Goal: Information Seeking & Learning: Learn about a topic

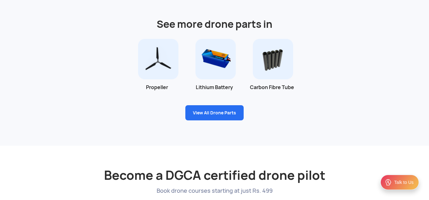
scroll to position [441, 0]
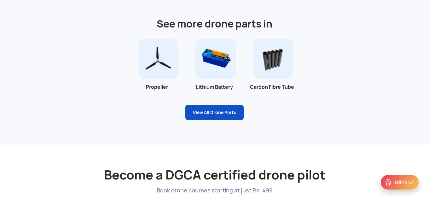
click at [200, 108] on link "View All Drone Parts" at bounding box center [214, 112] width 58 height 15
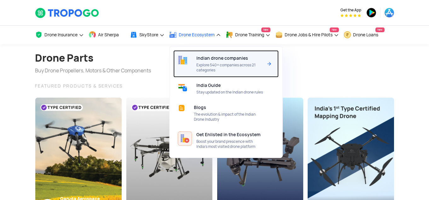
click at [210, 62] on div "Indian drone companies Explore 540+ companies across 21 categories" at bounding box center [230, 63] width 69 height 27
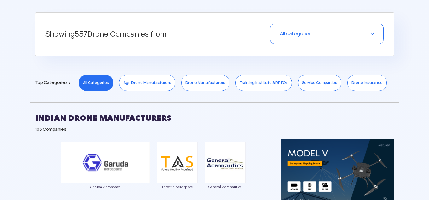
scroll to position [252, 0]
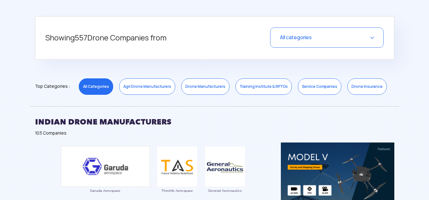
click at [192, 87] on link "Drone Manufacturers" at bounding box center [205, 86] width 48 height 16
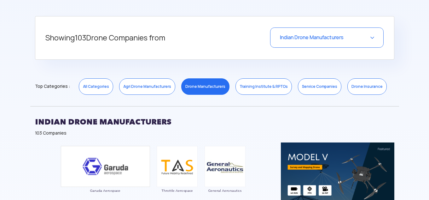
click at [252, 90] on link "Training Institute & RPTOs" at bounding box center [263, 86] width 56 height 16
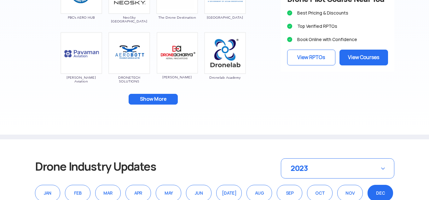
scroll to position [504, 0]
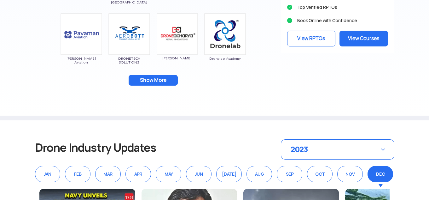
click at [161, 82] on button "Show More" at bounding box center [153, 80] width 49 height 11
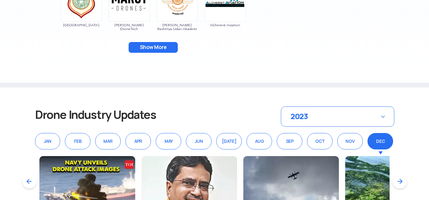
scroll to position [662, 0]
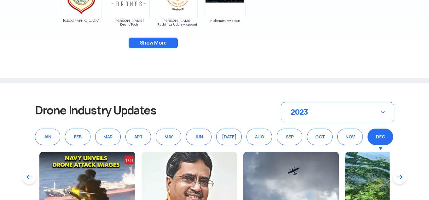
click at [154, 48] on button "Show More" at bounding box center [153, 43] width 49 height 11
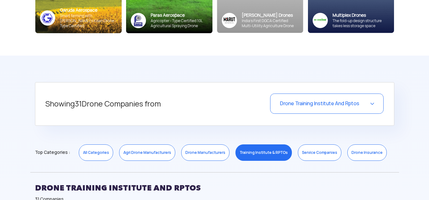
scroll to position [221, 0]
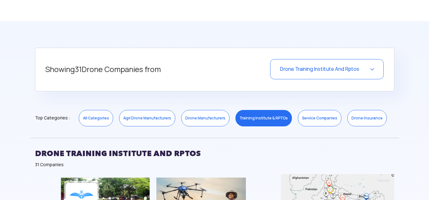
click at [306, 67] on span "Drone Training Institute And Rptos" at bounding box center [319, 69] width 79 height 7
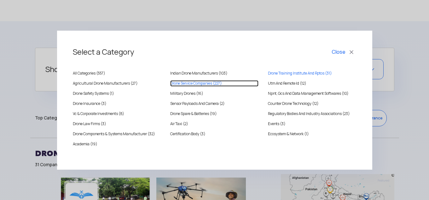
click at [188, 84] on COMPANIES "Drone Service Companies (227)" at bounding box center [214, 83] width 88 height 6
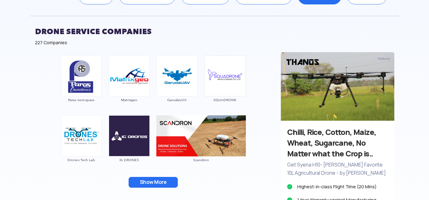
scroll to position [347, 0]
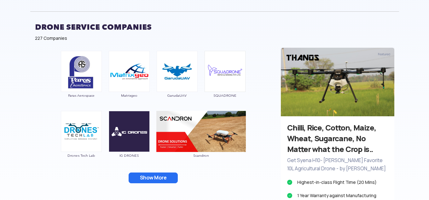
click at [153, 178] on button "Show More" at bounding box center [153, 177] width 49 height 11
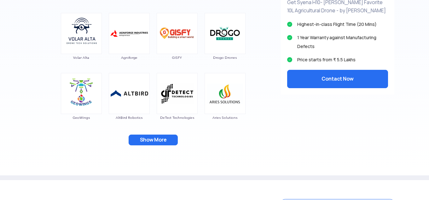
click at [153, 144] on button "Show More" at bounding box center [153, 139] width 49 height 11
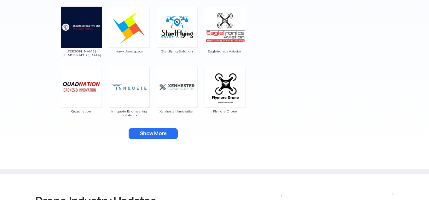
click at [153, 137] on button "Show More" at bounding box center [153, 133] width 49 height 11
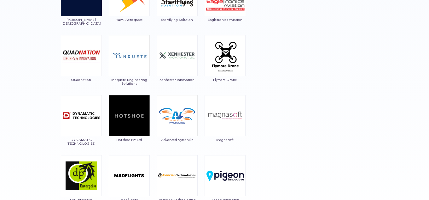
scroll to position [725, 0]
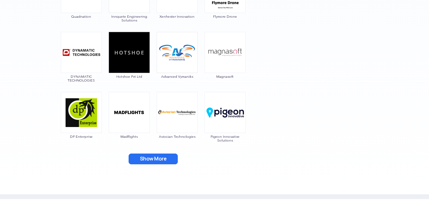
click at [161, 163] on button "Show More" at bounding box center [153, 158] width 49 height 11
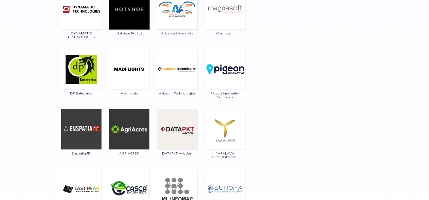
scroll to position [851, 0]
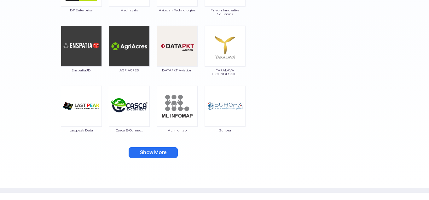
click at [163, 156] on button "Show More" at bounding box center [153, 152] width 49 height 11
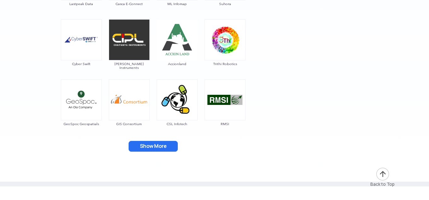
click at [158, 149] on button "Show More" at bounding box center [153, 146] width 49 height 11
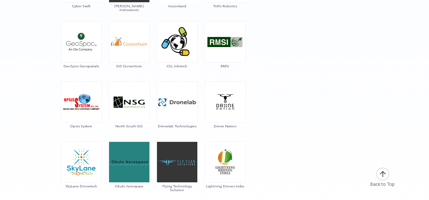
scroll to position [1103, 0]
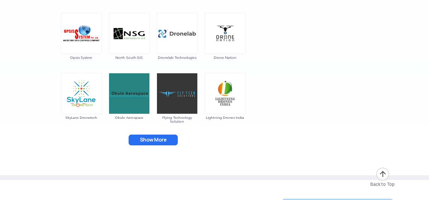
click at [160, 141] on button "Show More" at bounding box center [153, 139] width 49 height 11
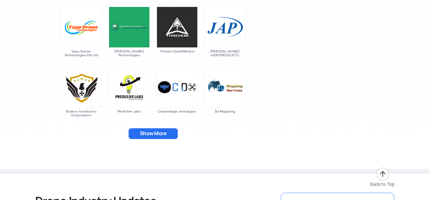
click at [152, 132] on button "Show More" at bounding box center [153, 133] width 49 height 11
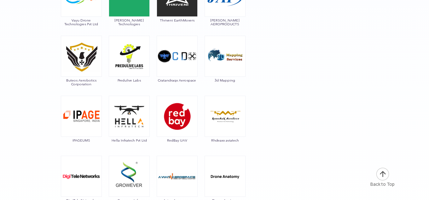
scroll to position [1324, 0]
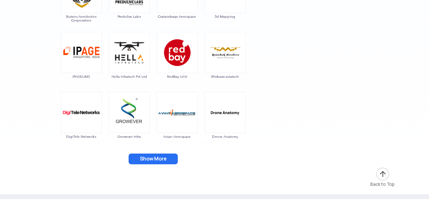
click at [158, 158] on button "Show More" at bounding box center [153, 158] width 49 height 11
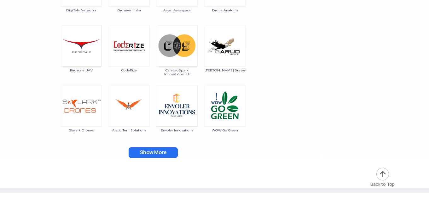
click at [158, 154] on button "Show More" at bounding box center [153, 152] width 49 height 11
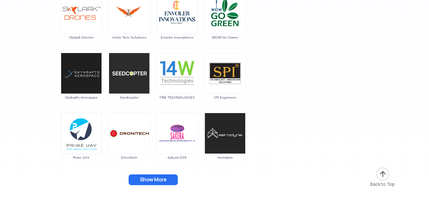
scroll to position [1545, 0]
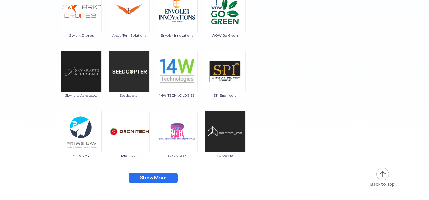
click at [158, 176] on button "Show More" at bounding box center [153, 177] width 49 height 11
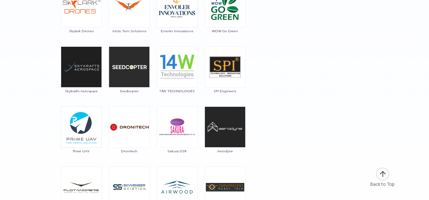
scroll to position [1671, 0]
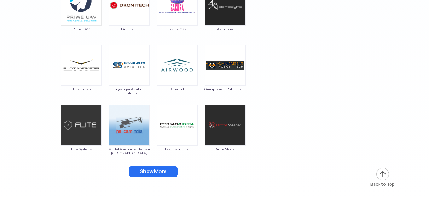
click at [159, 176] on button "Show More" at bounding box center [153, 171] width 49 height 11
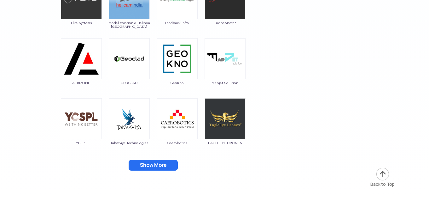
click at [156, 166] on button "Show More" at bounding box center [153, 164] width 49 height 11
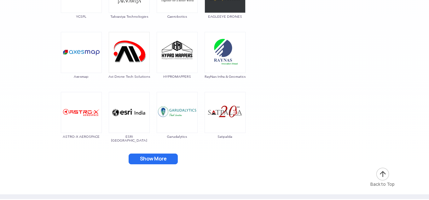
click at [155, 157] on button "Show More" at bounding box center [153, 158] width 49 height 11
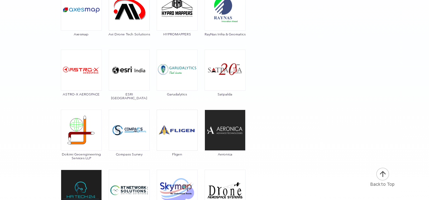
scroll to position [2049, 0]
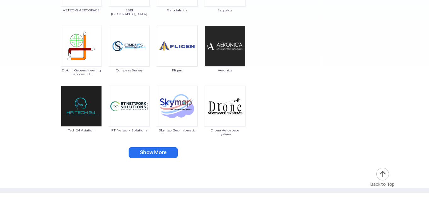
click at [153, 150] on button "Show More" at bounding box center [153, 152] width 49 height 11
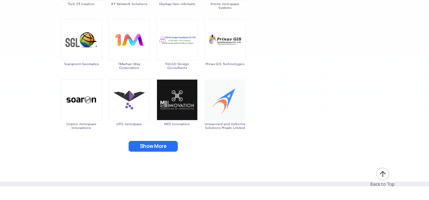
click at [156, 148] on button "Show More" at bounding box center [153, 146] width 49 height 11
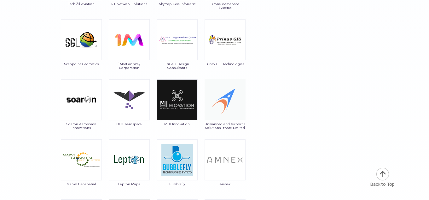
scroll to position [2301, 0]
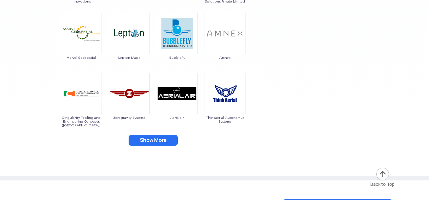
click at [159, 138] on button "Show More" at bounding box center [153, 140] width 49 height 11
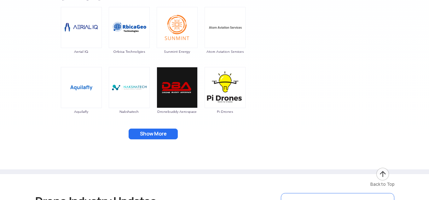
click at [163, 129] on button "Show More" at bounding box center [153, 133] width 49 height 11
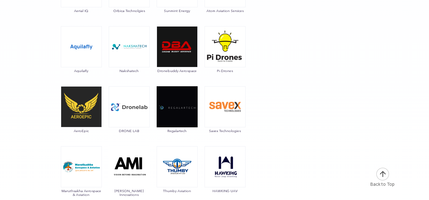
scroll to position [2553, 0]
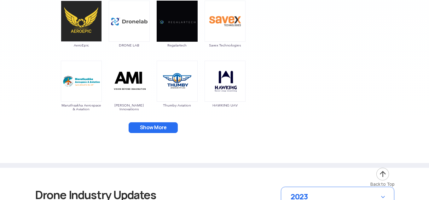
click at [164, 132] on button "Show More" at bounding box center [153, 127] width 49 height 11
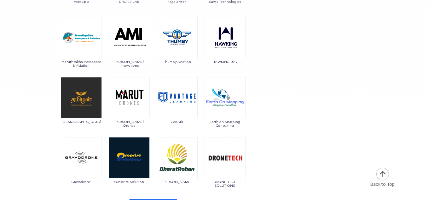
scroll to position [2679, 0]
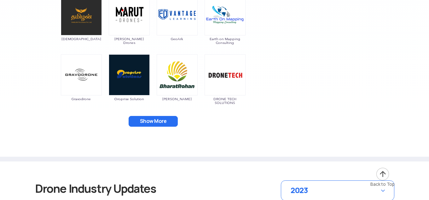
click at [165, 121] on button "Show More" at bounding box center [153, 121] width 49 height 11
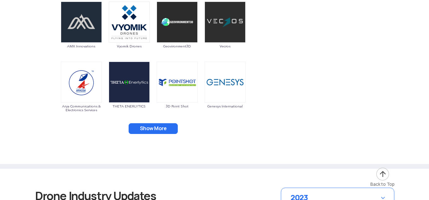
scroll to position [2805, 0]
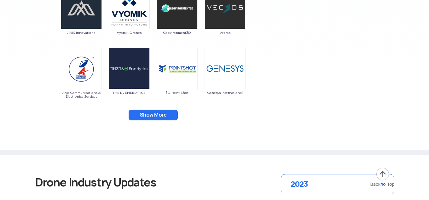
click at [163, 116] on button "Show More" at bounding box center [153, 114] width 49 height 11
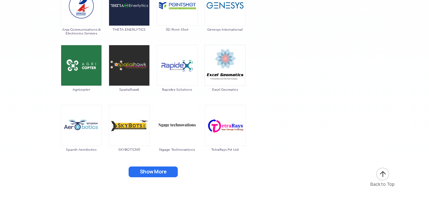
scroll to position [2931, 0]
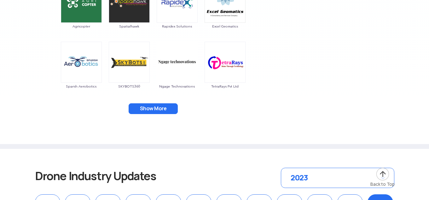
click at [155, 111] on button "Show More" at bounding box center [153, 108] width 49 height 11
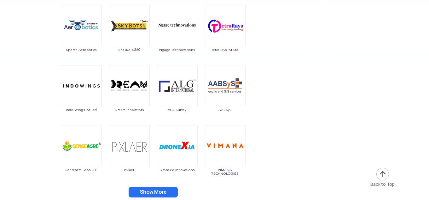
scroll to position [3026, 0]
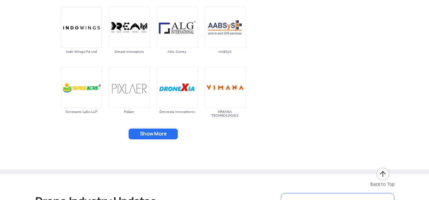
click at [163, 134] on button "Show More" at bounding box center [153, 133] width 49 height 11
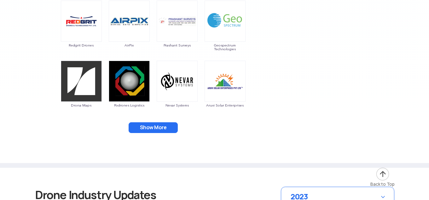
click at [162, 126] on button "Show More" at bounding box center [153, 127] width 49 height 11
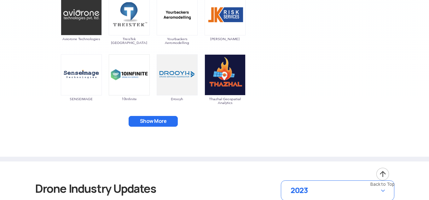
click at [161, 122] on button "Show More" at bounding box center [153, 121] width 49 height 11
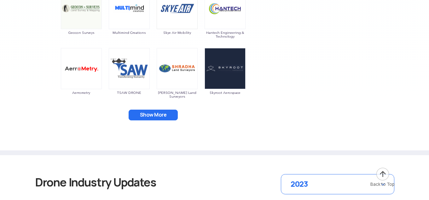
click at [161, 118] on button "Show More" at bounding box center [153, 114] width 49 height 11
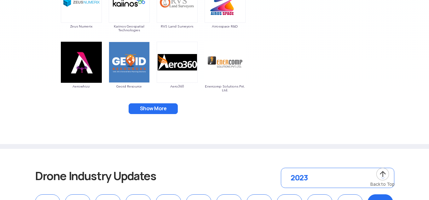
click at [156, 110] on button "Show More" at bounding box center [153, 108] width 49 height 11
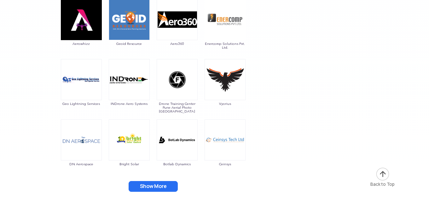
scroll to position [3625, 0]
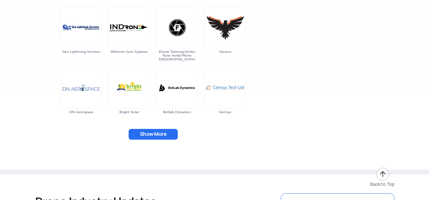
click at [157, 130] on button "Show More" at bounding box center [153, 134] width 49 height 11
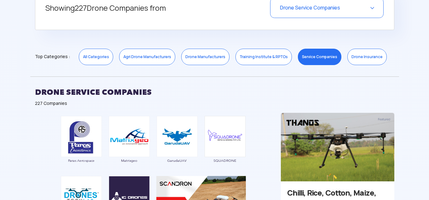
scroll to position [189, 0]
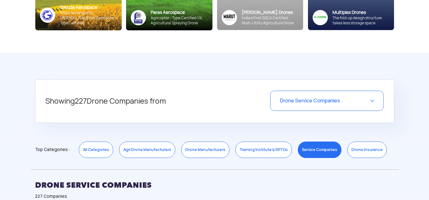
click at [289, 95] on div "Drone Service Companies" at bounding box center [326, 100] width 113 height 20
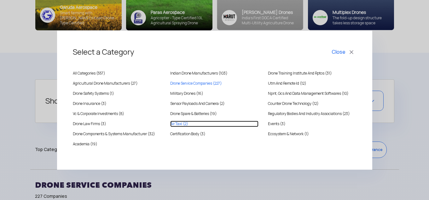
click at [176, 125] on Taxi "Air Taxi (2)" at bounding box center [214, 123] width 88 height 6
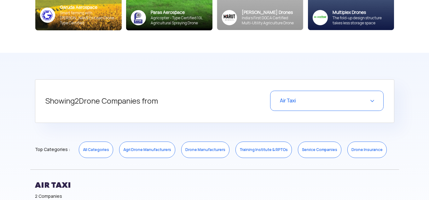
click at [313, 96] on div "Air Taxi" at bounding box center [326, 100] width 113 height 20
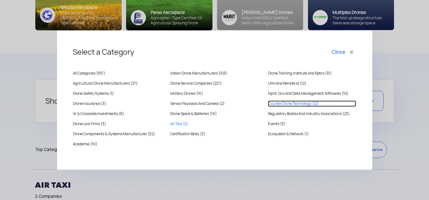
click at [287, 100] on Technology "Counter Drone Technology (12)" at bounding box center [312, 103] width 88 height 6
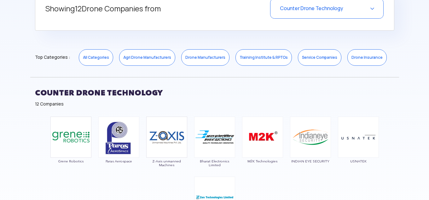
scroll to position [347, 0]
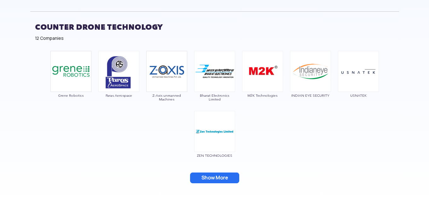
click at [212, 177] on button "Show More" at bounding box center [214, 177] width 49 height 11
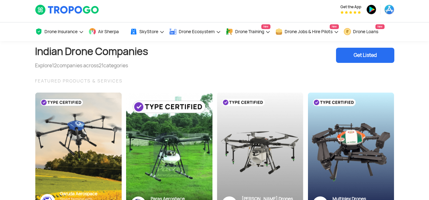
scroll to position [0, 0]
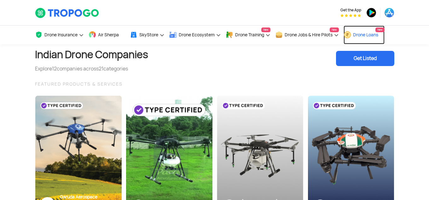
click at [366, 36] on span "Drone Loans" at bounding box center [365, 34] width 25 height 5
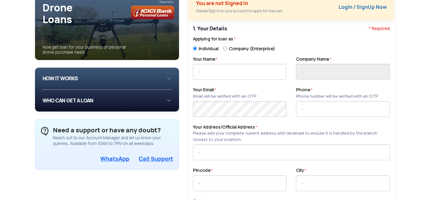
scroll to position [63, 0]
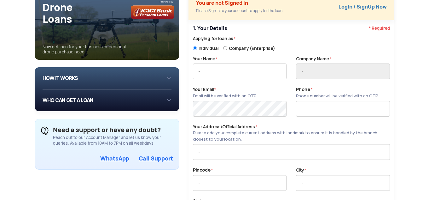
click at [115, 80] on div "HOW IT WORKS 1 Login/Create you account with your email or phone number 2 Fill …" at bounding box center [107, 78] width 129 height 12
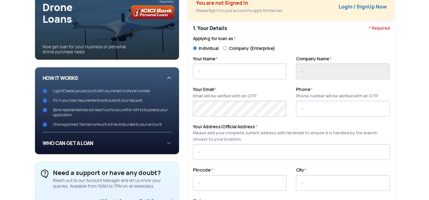
click at [115, 80] on div "HOW IT WORKS 1 Login/Create you account with your email or phone number 2 Fill …" at bounding box center [107, 99] width 129 height 55
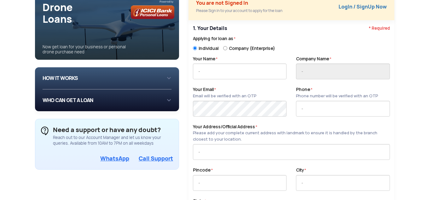
click at [110, 100] on div "WHO CAN GET A LOAN If you are an individual looking to: Buy drone for personal …" at bounding box center [107, 100] width 129 height 12
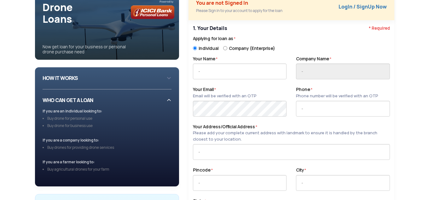
click at [110, 100] on div "WHO CAN GET A LOAN If you are an individual looking to: Buy drone for personal …" at bounding box center [107, 137] width 129 height 87
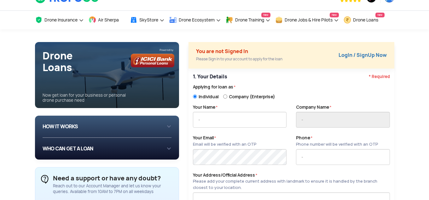
scroll to position [0, 0]
